Goal: Transaction & Acquisition: Purchase product/service

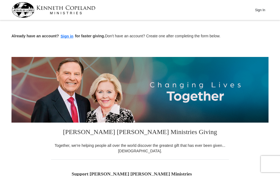
click at [70, 38] on button "Sign in" at bounding box center [67, 36] width 16 height 6
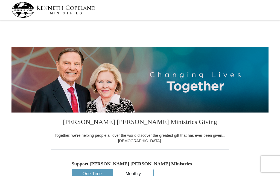
select select "TX"
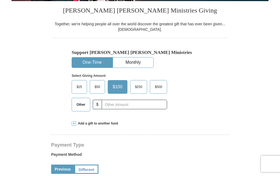
scroll to position [112, 0]
click at [135, 105] on input "text" at bounding box center [134, 105] width 65 height 10
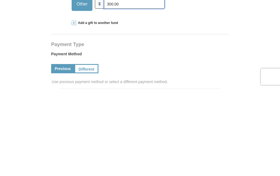
scroll to position [126, 0]
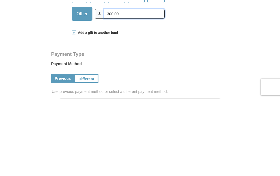
type input "300.00"
click at [155, 108] on div "Add a gift to another fund" at bounding box center [140, 110] width 136 height 5
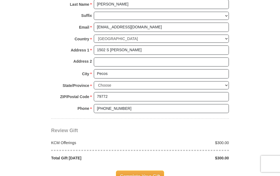
scroll to position [470, 0]
click at [144, 171] on span "Complete Your Gift" at bounding box center [140, 176] width 48 height 11
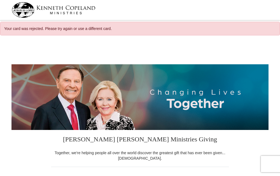
select select "[GEOGRAPHIC_DATA]"
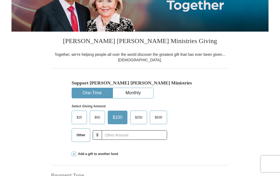
scroll to position [99, 0]
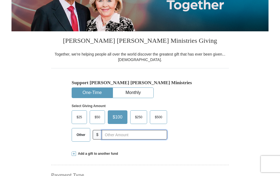
click at [135, 134] on input "text" at bounding box center [134, 135] width 65 height 10
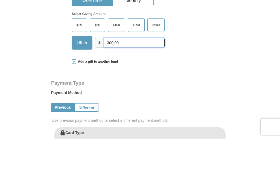
scroll to position [155, 0]
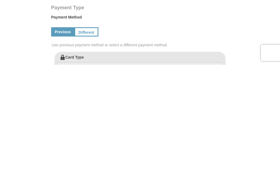
type input "300.00"
click at [99, 134] on div "Previous Different" at bounding box center [139, 143] width 177 height 19
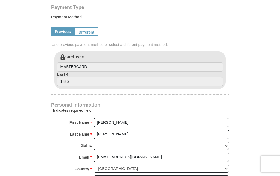
click at [90, 27] on link "Different" at bounding box center [86, 31] width 24 height 9
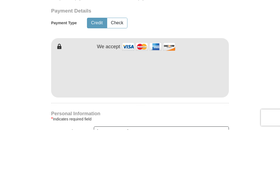
scroll to position [313, 0]
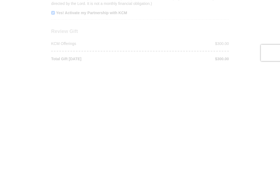
scroll to position [603, 0]
